Goal: Navigation & Orientation: Find specific page/section

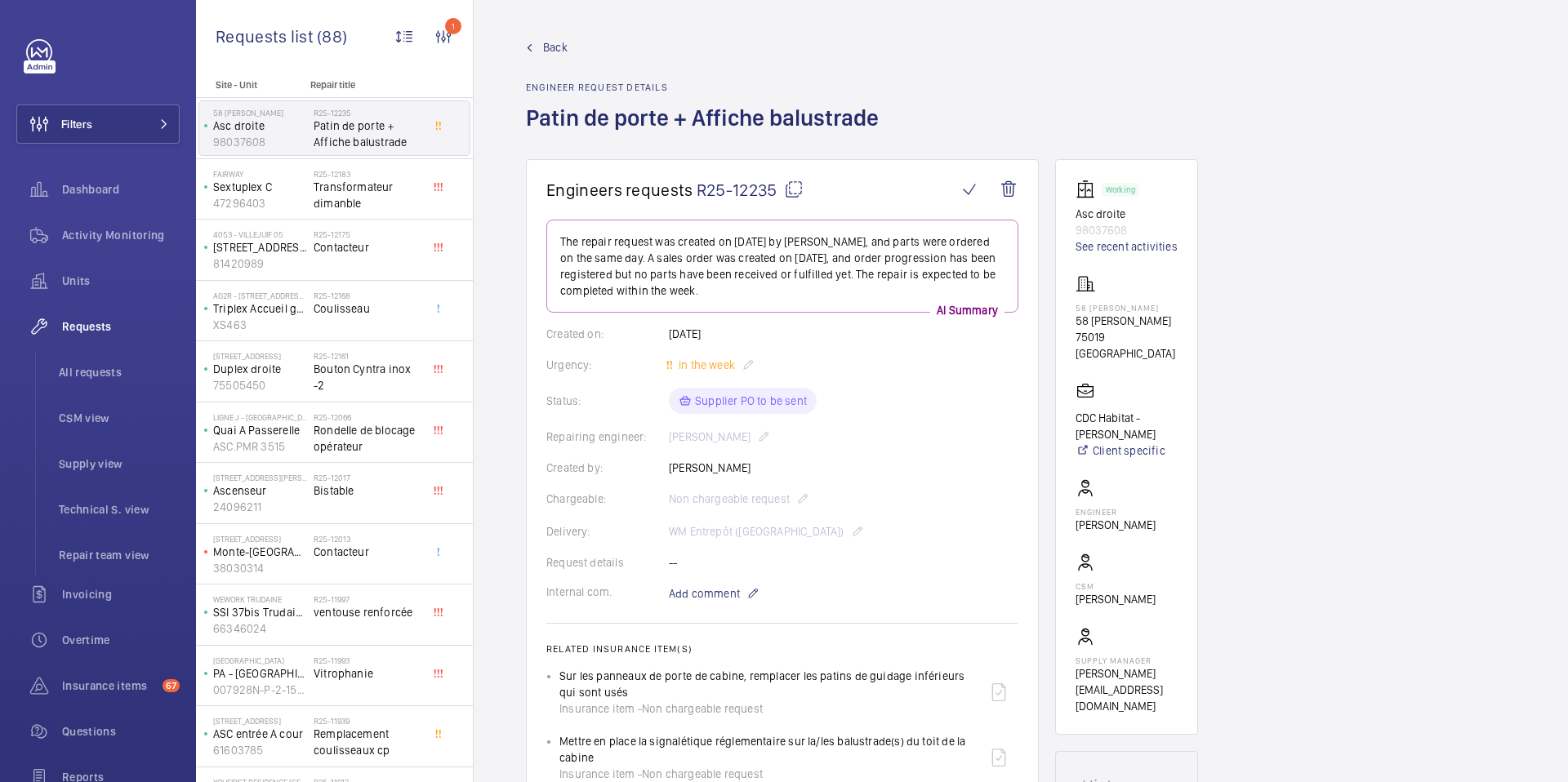
scroll to position [562, 0]
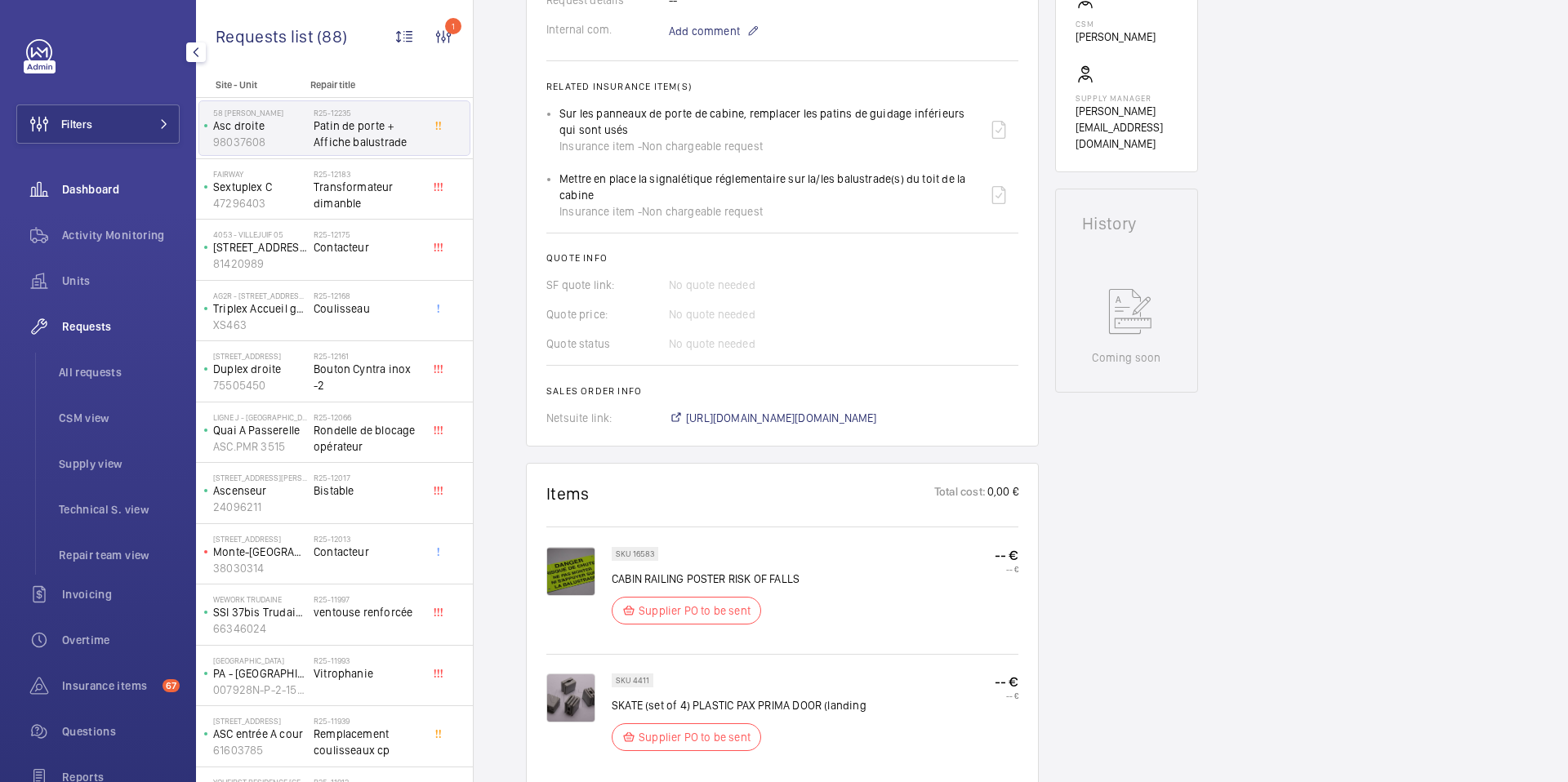
click at [102, 186] on span "Dashboard" at bounding box center [121, 190] width 117 height 16
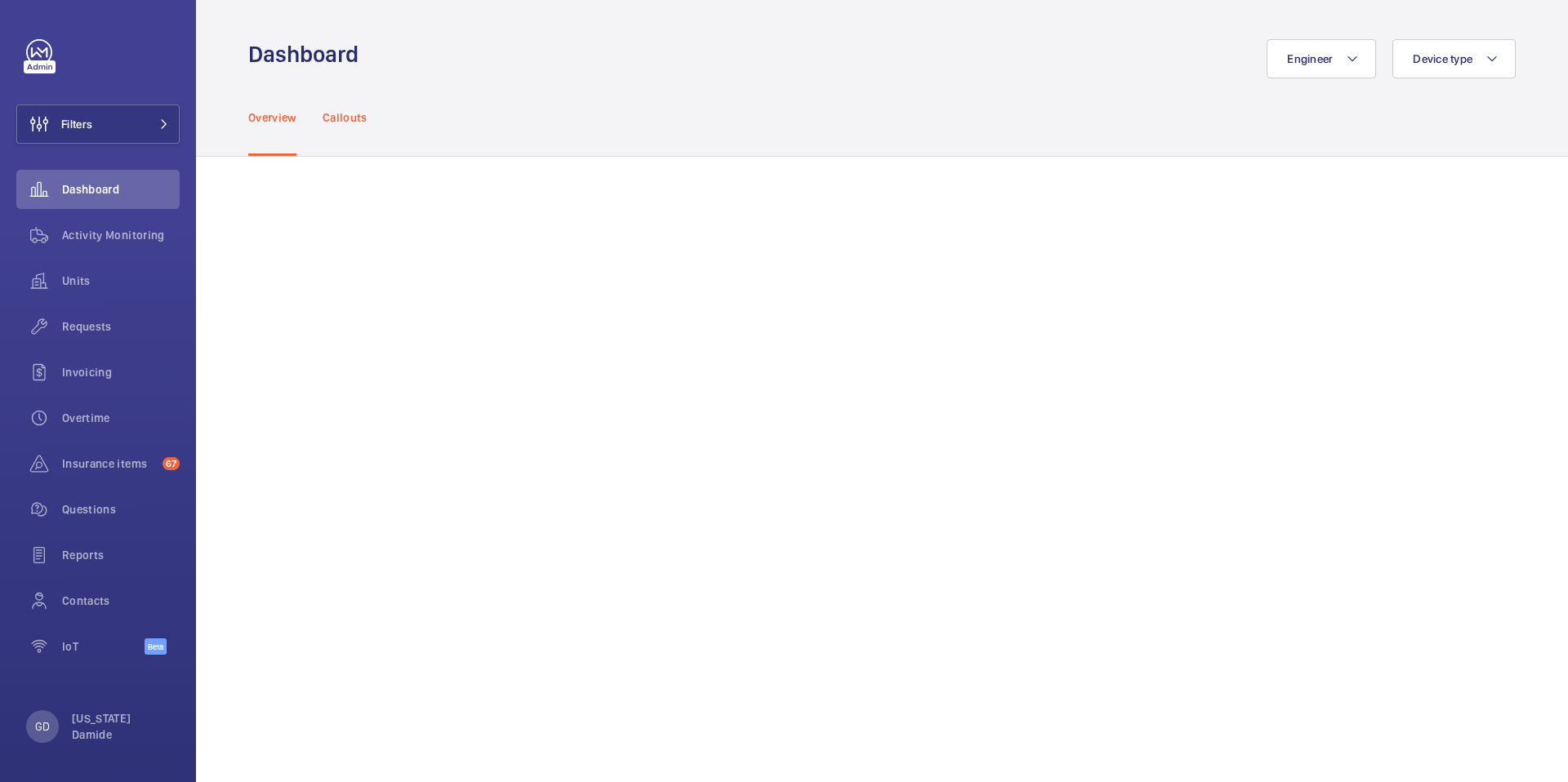
click at [364, 117] on p "Callouts" at bounding box center [345, 117] width 45 height 16
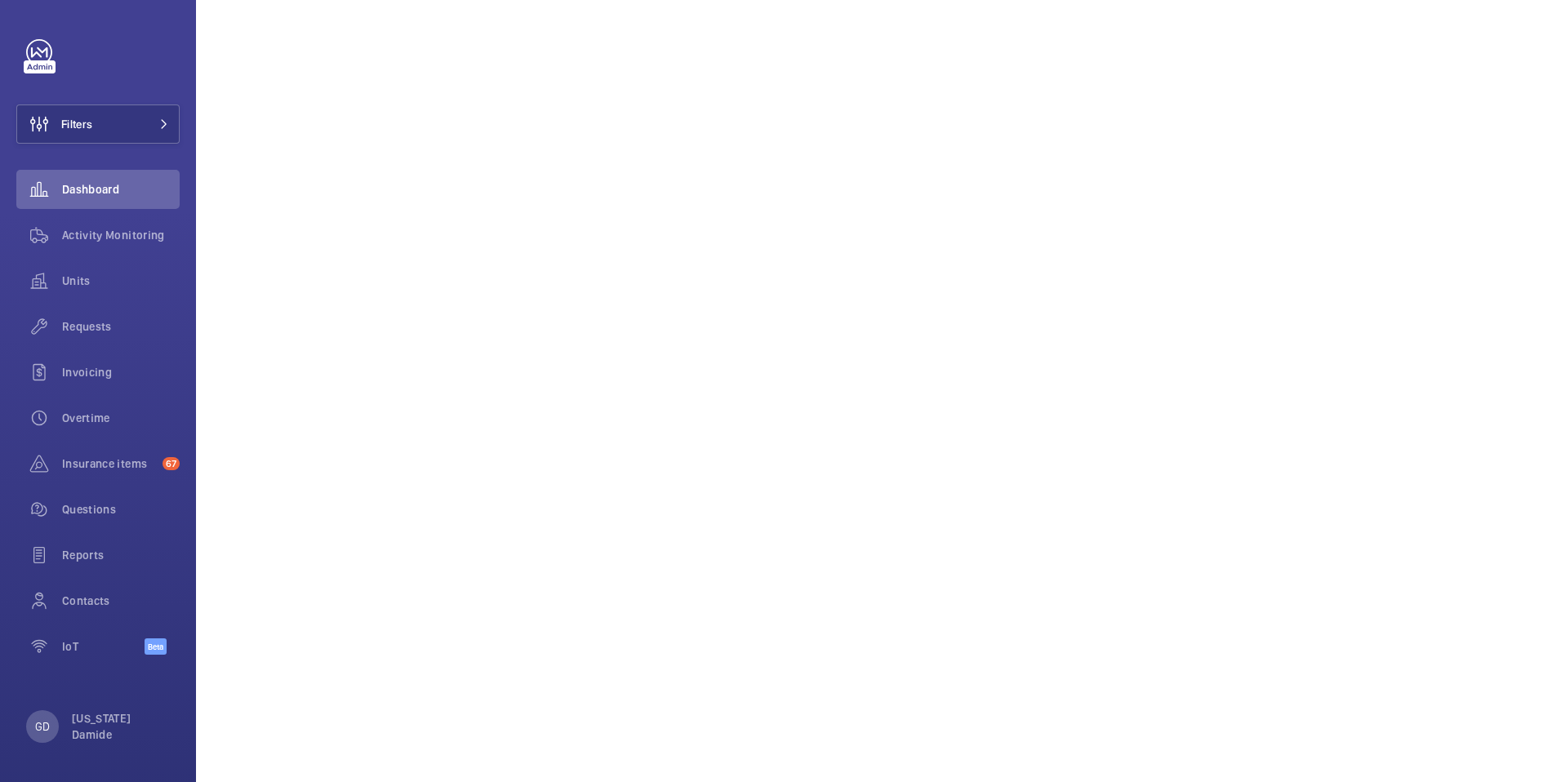
scroll to position [169, 0]
